Goal: Task Accomplishment & Management: Manage account settings

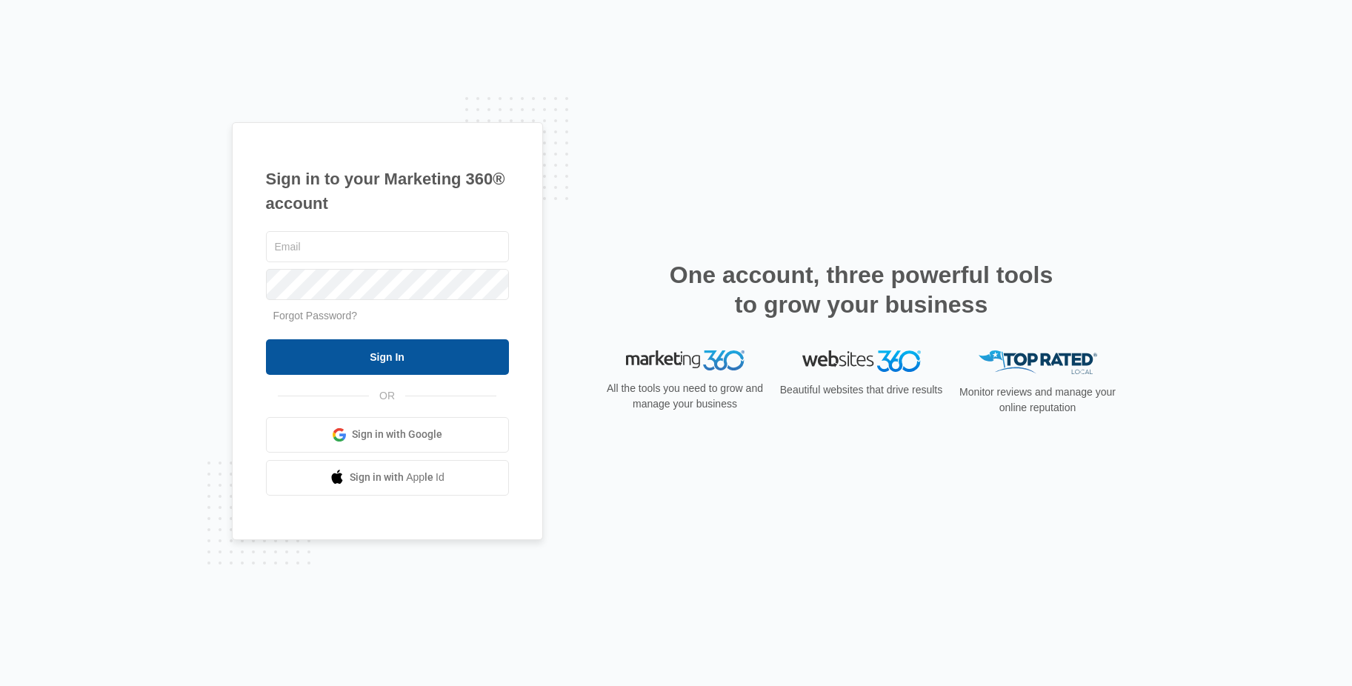
type input "[EMAIL_ADDRESS][DOMAIN_NAME]"
click at [401, 350] on input "Sign In" at bounding box center [387, 357] width 243 height 36
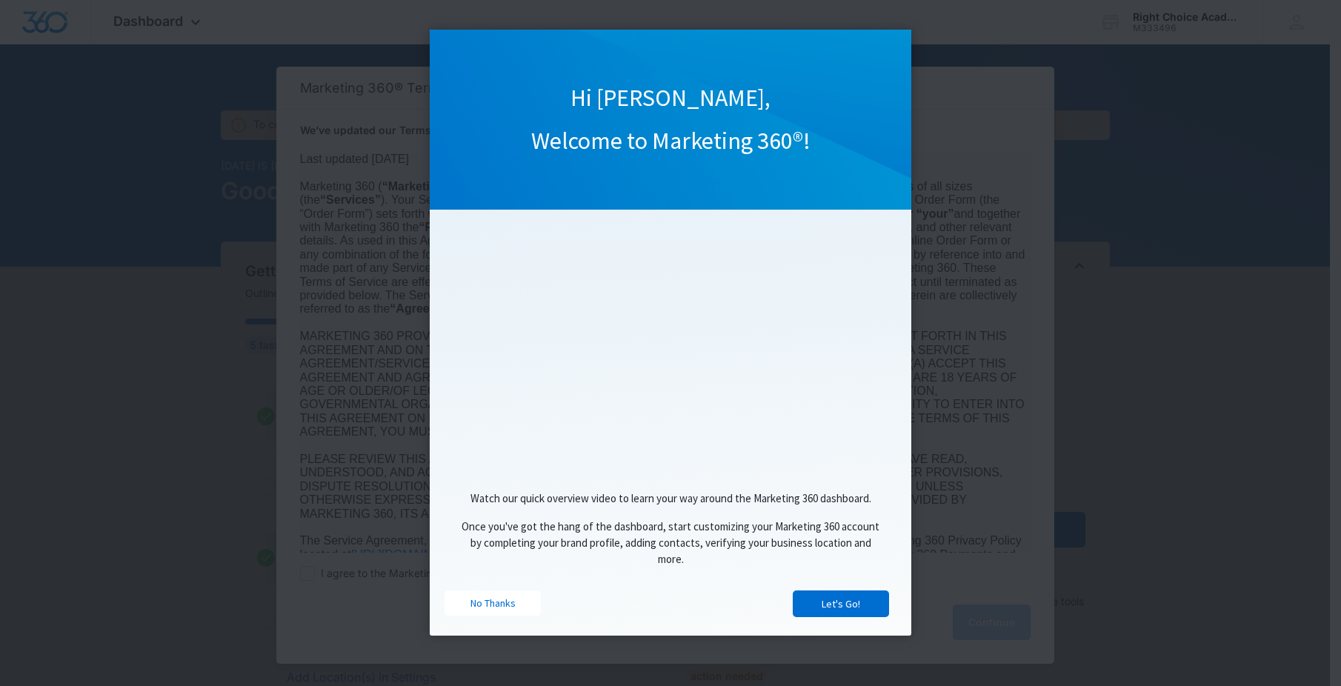
click at [846, 610] on link "Let's Go!" at bounding box center [841, 603] width 96 height 27
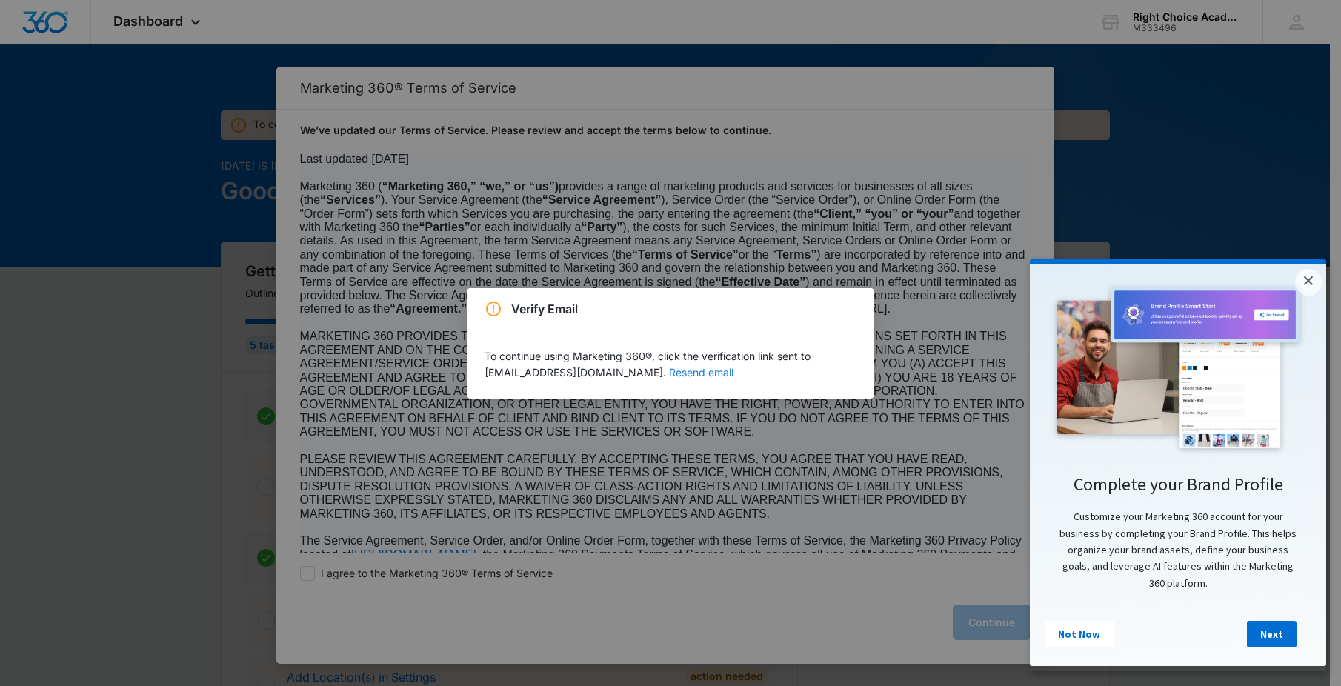
click at [684, 373] on button "Resend email" at bounding box center [701, 372] width 64 height 10
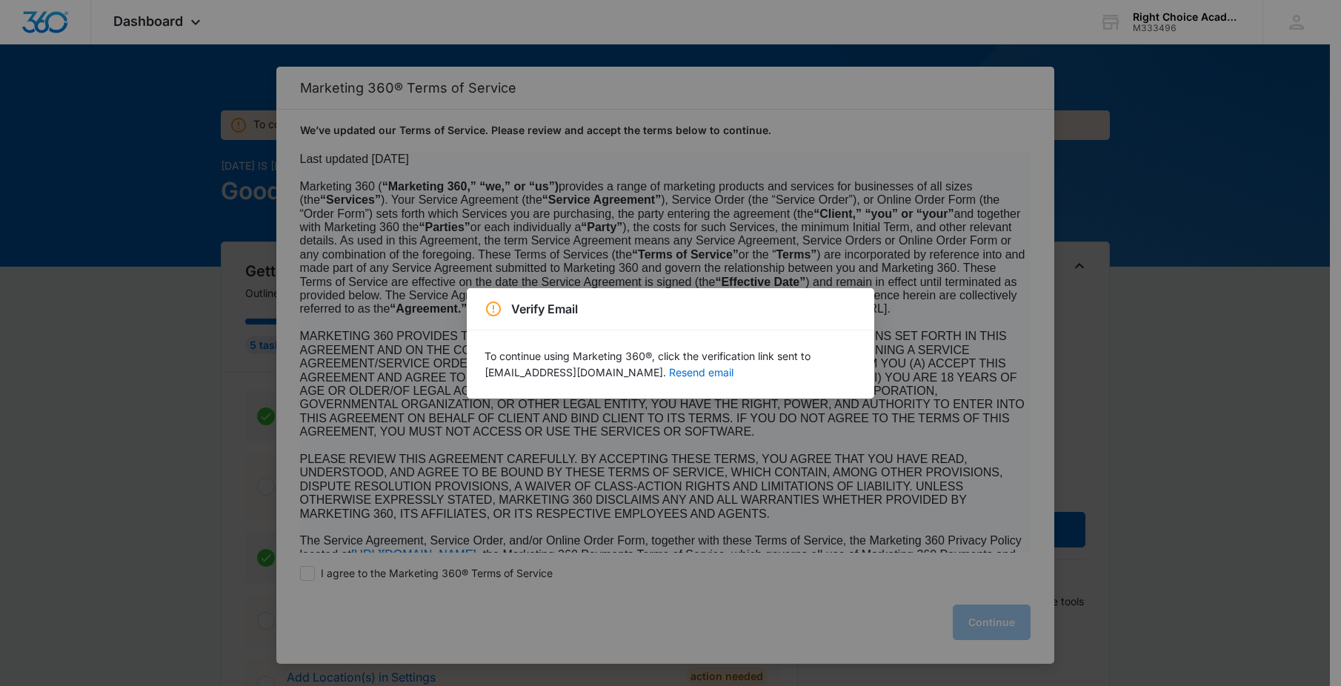
click at [1138, 296] on div "Verify Email To continue using Marketing 360®, click the verification link sent…" at bounding box center [670, 343] width 1341 height 686
drag, startPoint x: 1090, startPoint y: 511, endPoint x: 1088, endPoint y: 502, distance: 9.0
click at [1090, 503] on div "Verify Email To continue using Marketing 360®, click the verification link sent…" at bounding box center [670, 343] width 1341 height 686
drag, startPoint x: 1083, startPoint y: 499, endPoint x: 1089, endPoint y: 493, distance: 8.9
drag, startPoint x: 1089, startPoint y: 493, endPoint x: 1004, endPoint y: 622, distance: 155.1
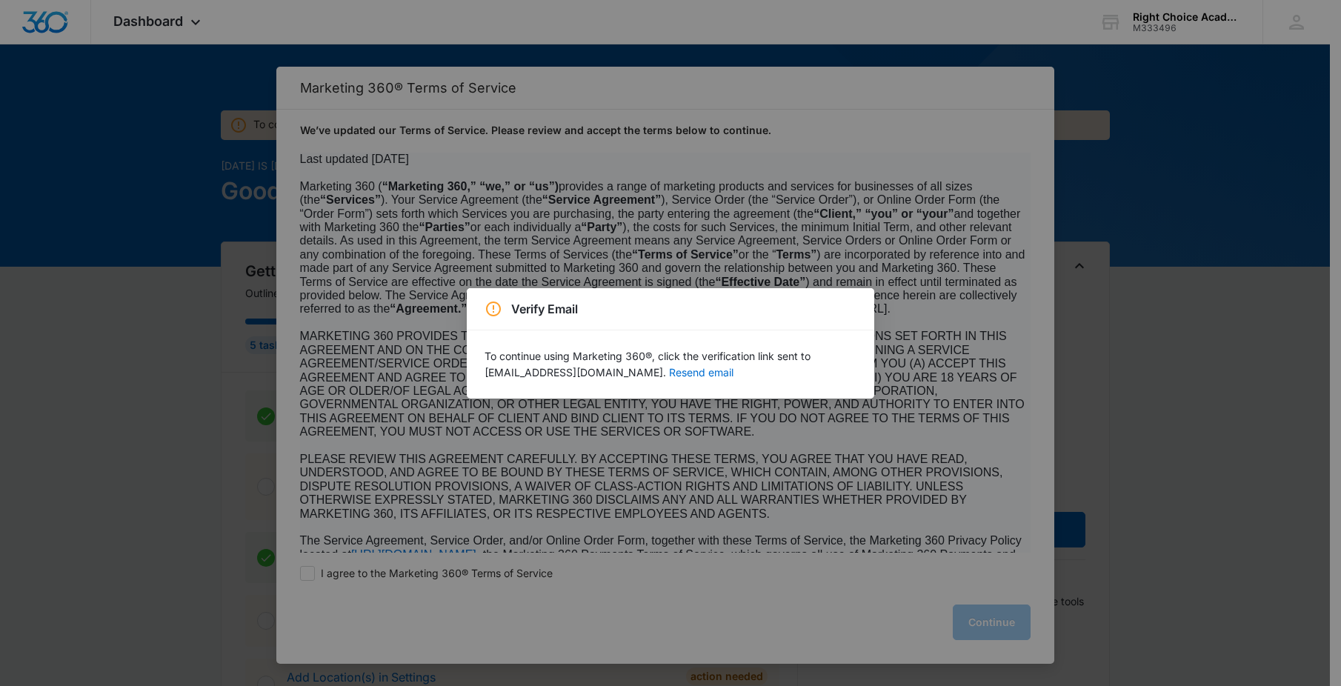
click at [1002, 625] on div "Verify Email To continue using Marketing 360®, click the verification link sent…" at bounding box center [670, 343] width 1341 height 686
click at [1004, 622] on div "Verify Email To continue using Marketing 360®, click the verification link sent…" at bounding box center [670, 343] width 1341 height 686
drag, startPoint x: 997, startPoint y: 615, endPoint x: 1016, endPoint y: 356, distance: 260.0
click at [996, 601] on div "Verify Email To continue using Marketing 360®, click the verification link sent…" at bounding box center [670, 343] width 1341 height 686
click at [88, 108] on div "Verify Email To continue using Marketing 360®, click the verification link sent…" at bounding box center [670, 343] width 1341 height 686
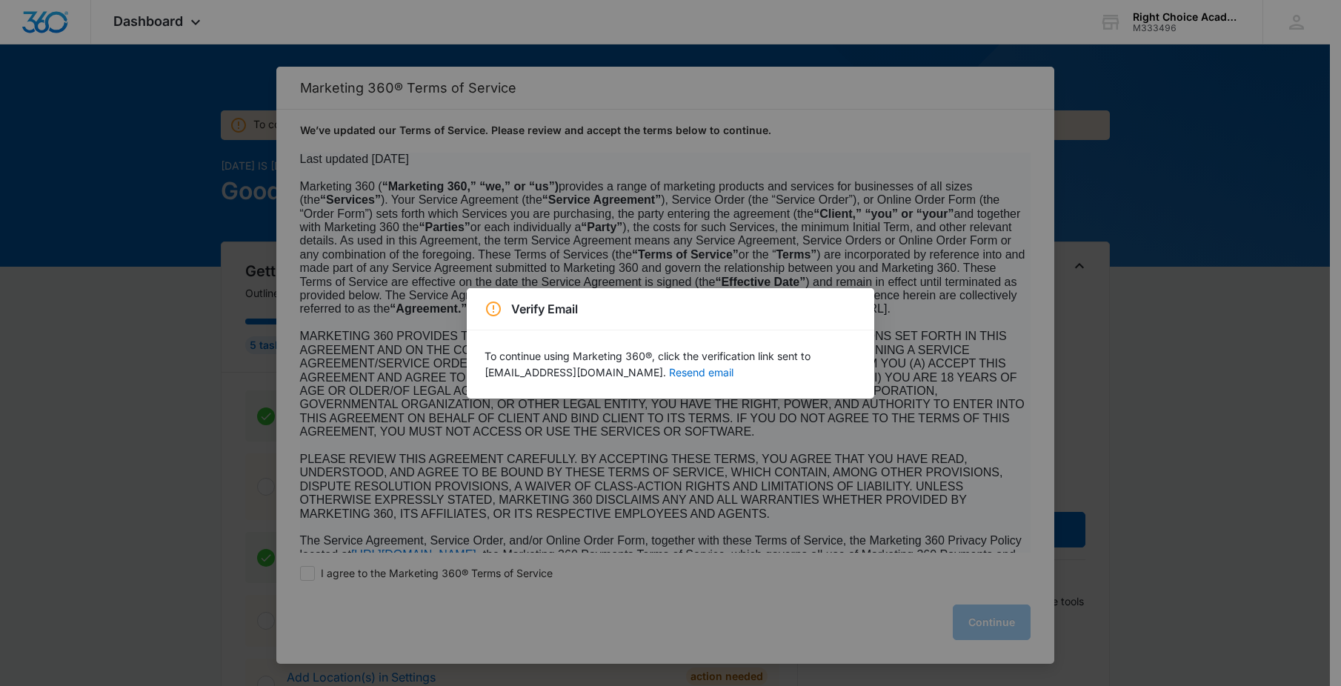
drag, startPoint x: 133, startPoint y: 97, endPoint x: 151, endPoint y: 82, distance: 23.7
drag, startPoint x: 151, startPoint y: 82, endPoint x: 208, endPoint y: 559, distance: 479.8
click at [208, 559] on div "Verify Email To continue using Marketing 360®, click the verification link sent…" at bounding box center [670, 343] width 1341 height 686
drag, startPoint x: 307, startPoint y: 570, endPoint x: 396, endPoint y: 566, distance: 89.8
click at [310, 569] on div "Verify Email To continue using Marketing 360®, click the verification link sent…" at bounding box center [670, 343] width 1341 height 686
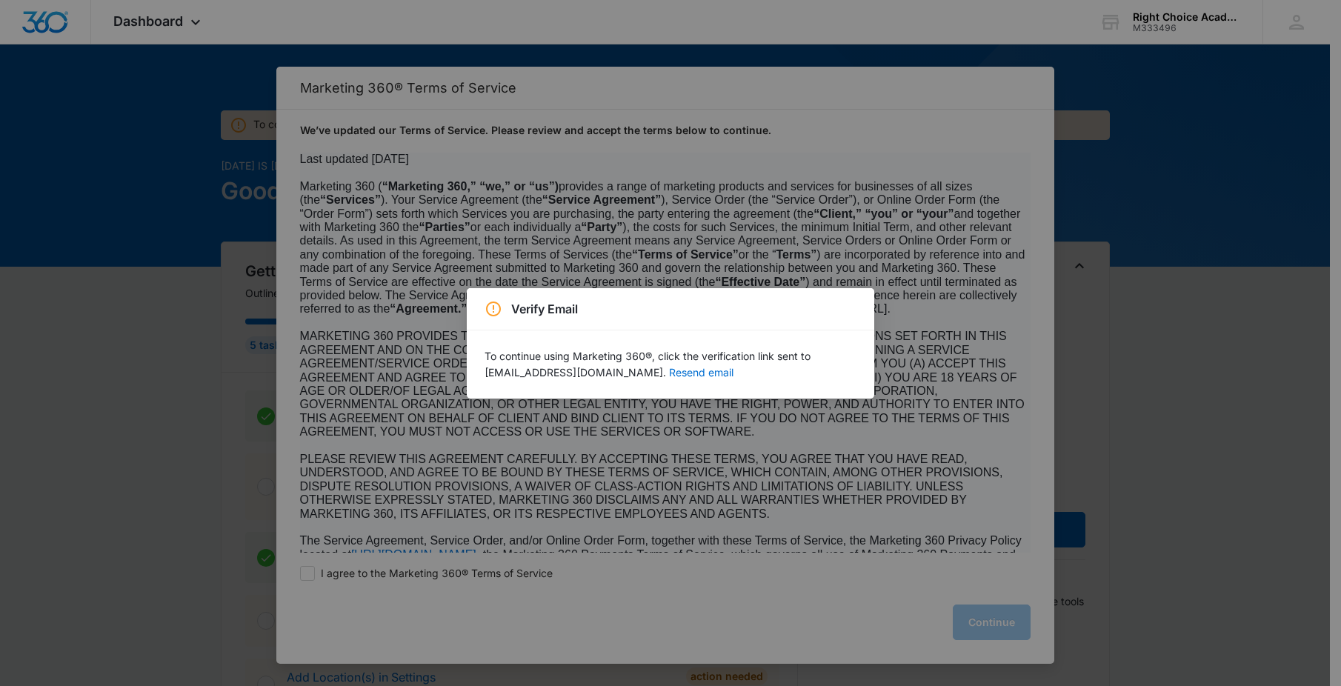
click at [599, 375] on p "To continue using Marketing 360®, click the verification link sent to donnamjac…" at bounding box center [671, 364] width 372 height 33
